Goal: Obtain resource: Obtain resource

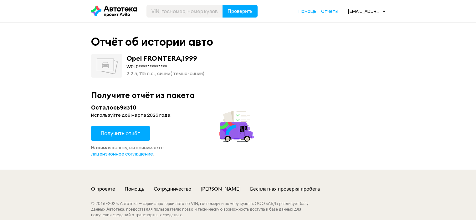
click at [126, 135] on span "Получить отчёт" at bounding box center [120, 133] width 39 height 7
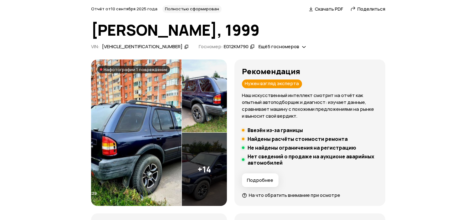
scroll to position [63, 0]
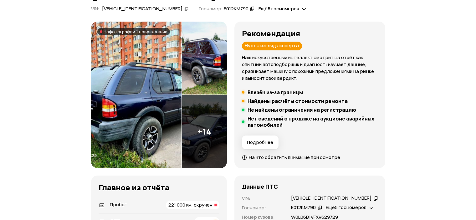
click at [109, 77] on img at bounding box center [136, 95] width 90 height 147
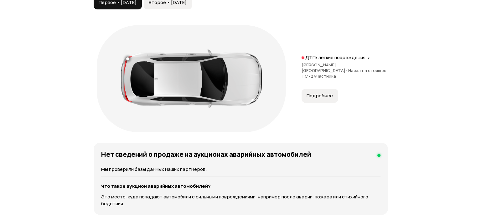
scroll to position [751, 0]
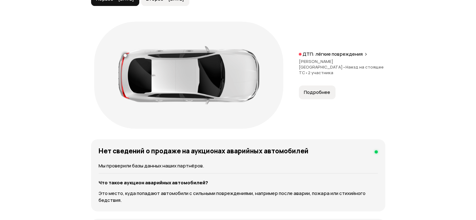
click at [312, 89] on span "Подробнее" at bounding box center [317, 92] width 26 height 6
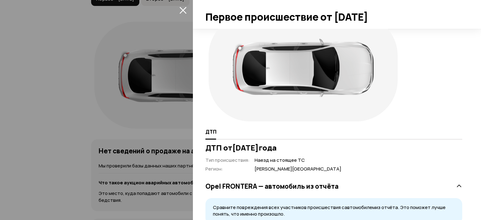
scroll to position [69, 0]
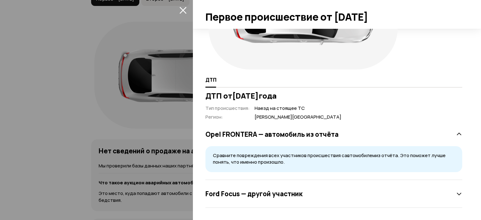
click at [456, 195] on icon at bounding box center [459, 194] width 6 height 6
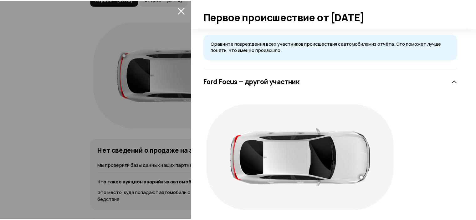
scroll to position [198, 0]
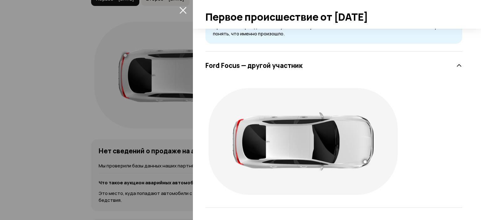
click at [44, 72] on div at bounding box center [240, 110] width 481 height 220
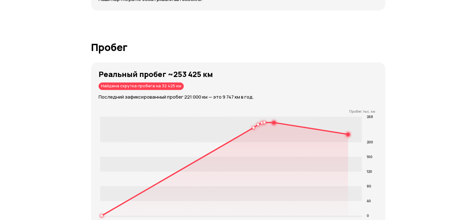
scroll to position [1033, 0]
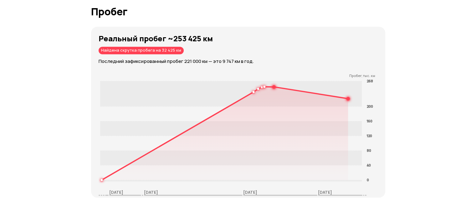
drag, startPoint x: 267, startPoint y: 86, endPoint x: 446, endPoint y: 43, distance: 184.8
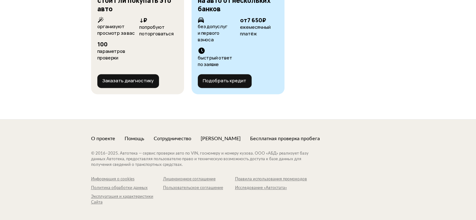
scroll to position [2609, 0]
